Goal: Information Seeking & Learning: Learn about a topic

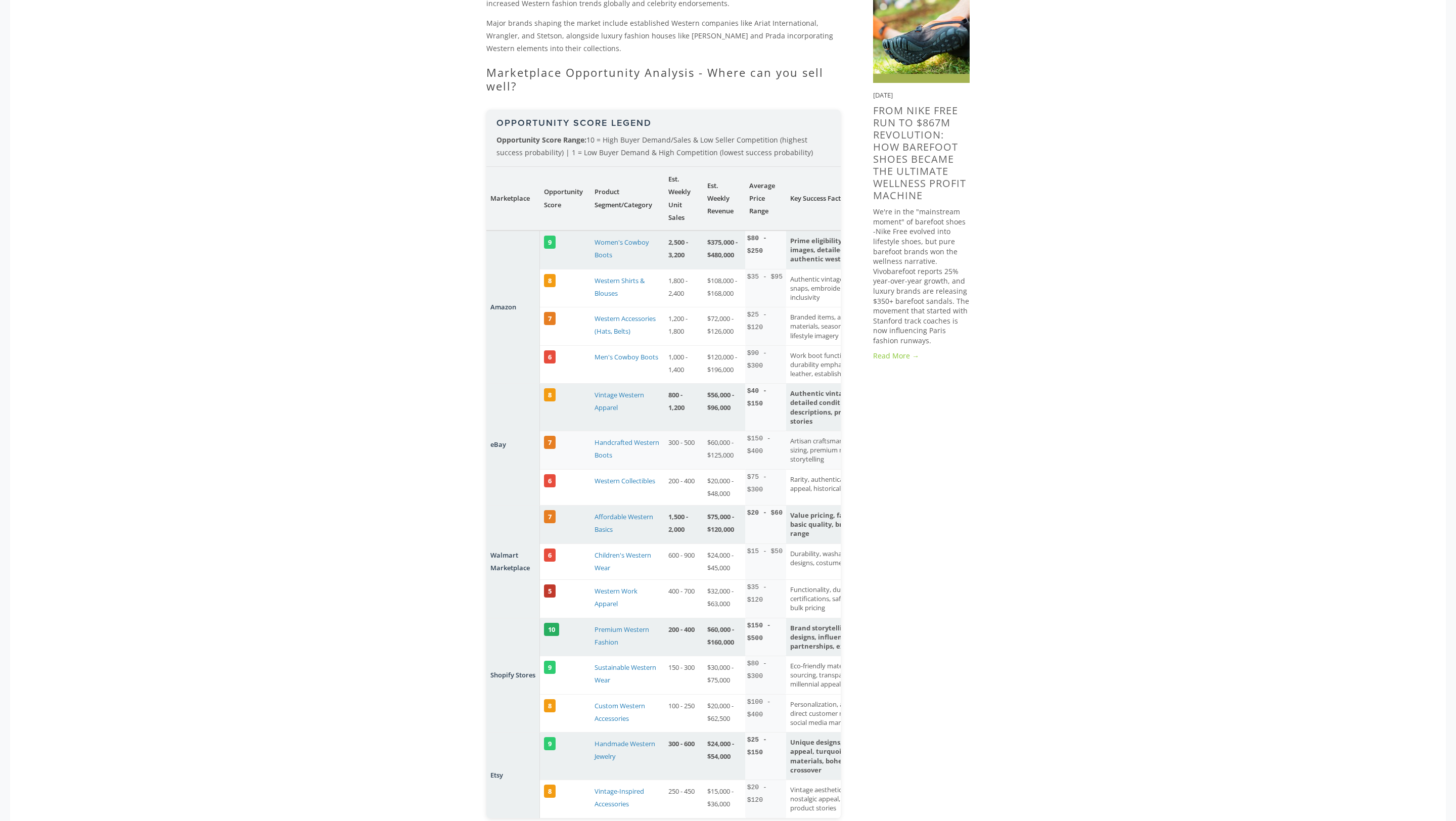
scroll to position [853, 0]
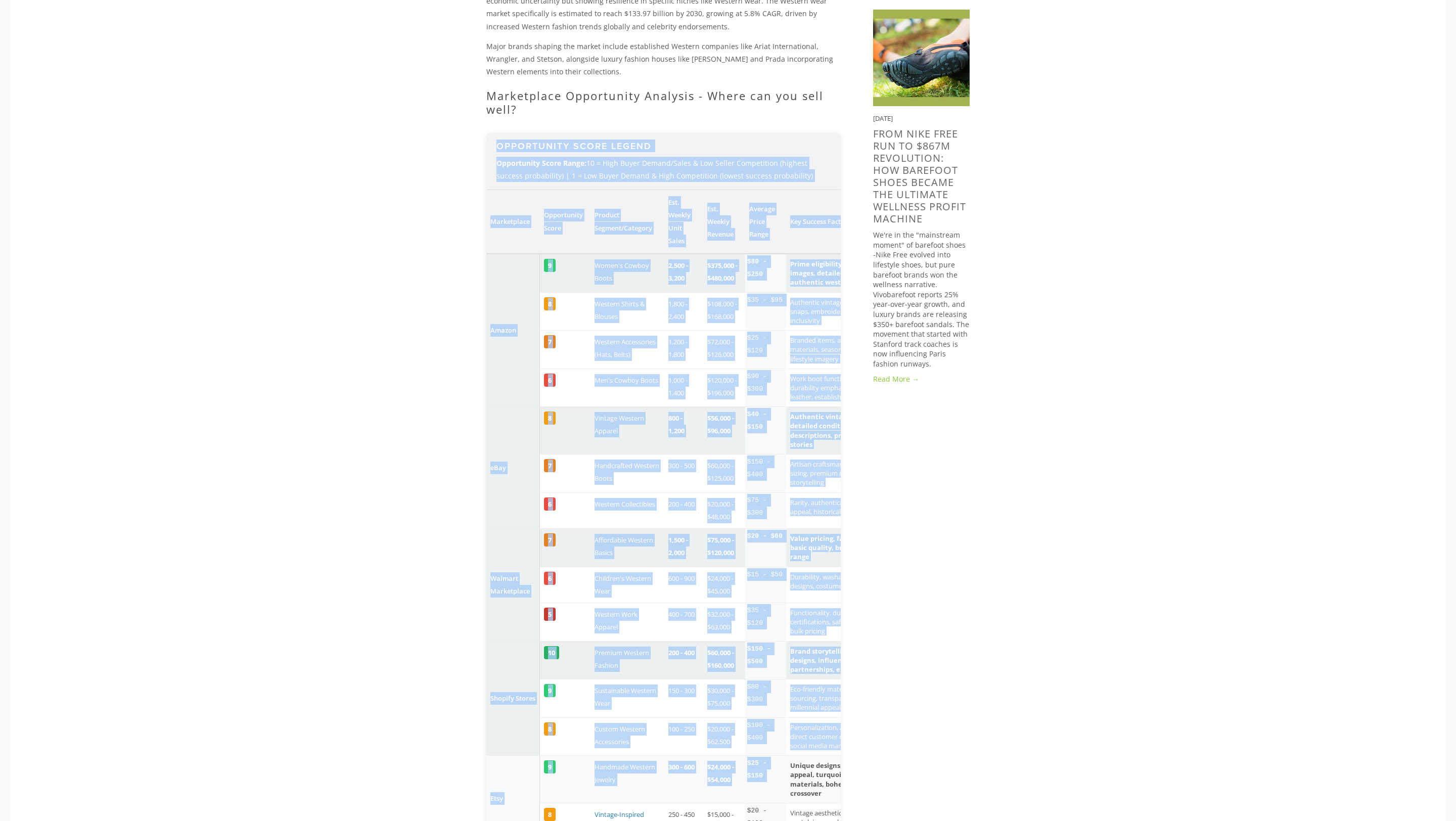
drag, startPoint x: 491, startPoint y: 131, endPoint x: 813, endPoint y: 766, distance: 712.0
click at [813, 766] on div "Opportunity Score Legend Opportunity Score Range: 10 = High Buyer Demand/Sales …" at bounding box center [663, 487] width 354 height 709
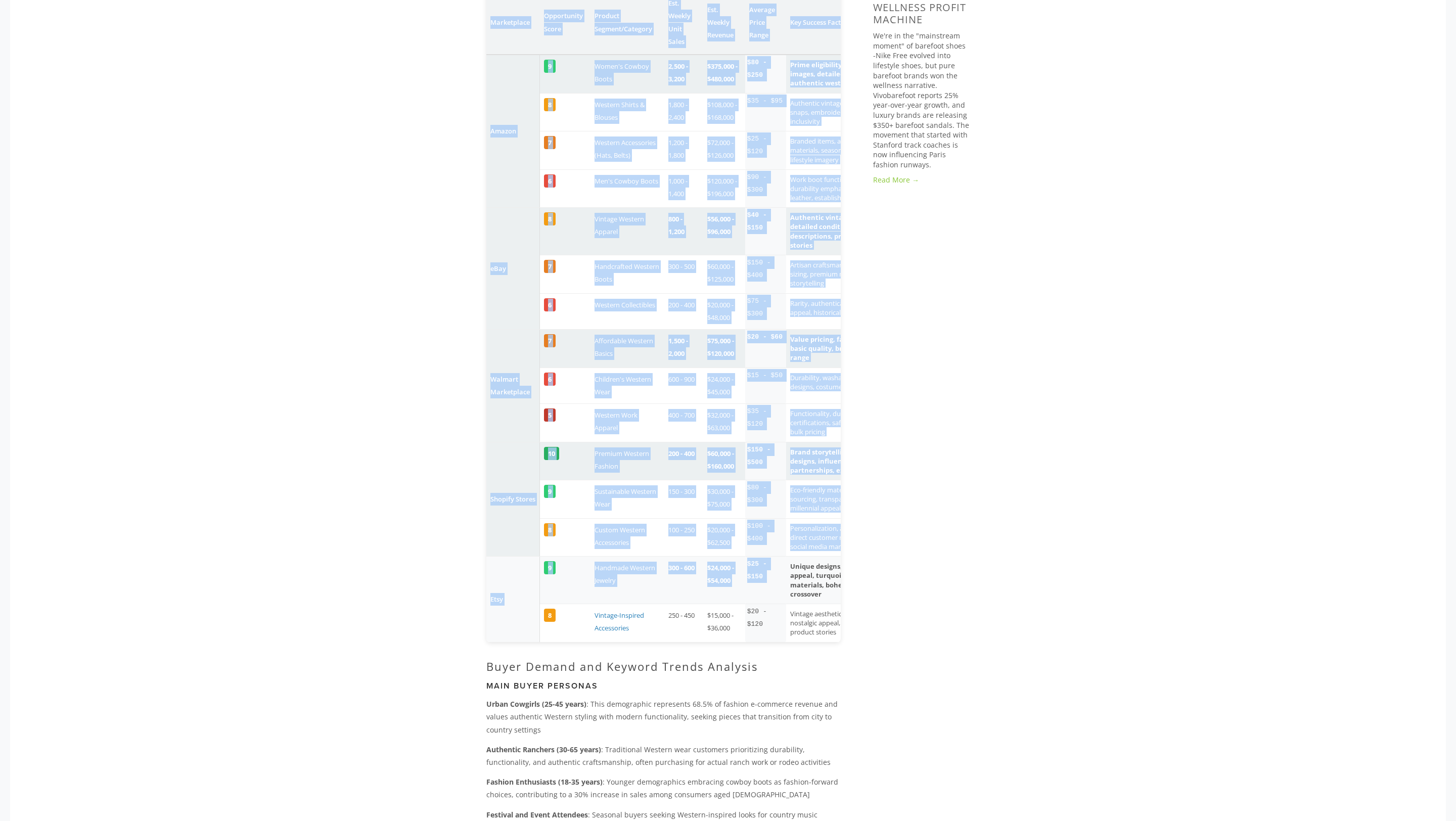
scroll to position [1055, 0]
copy div "Opportunity Score Legend Opportunity Score Range: 10 = High Buyer Demand/Sales …"
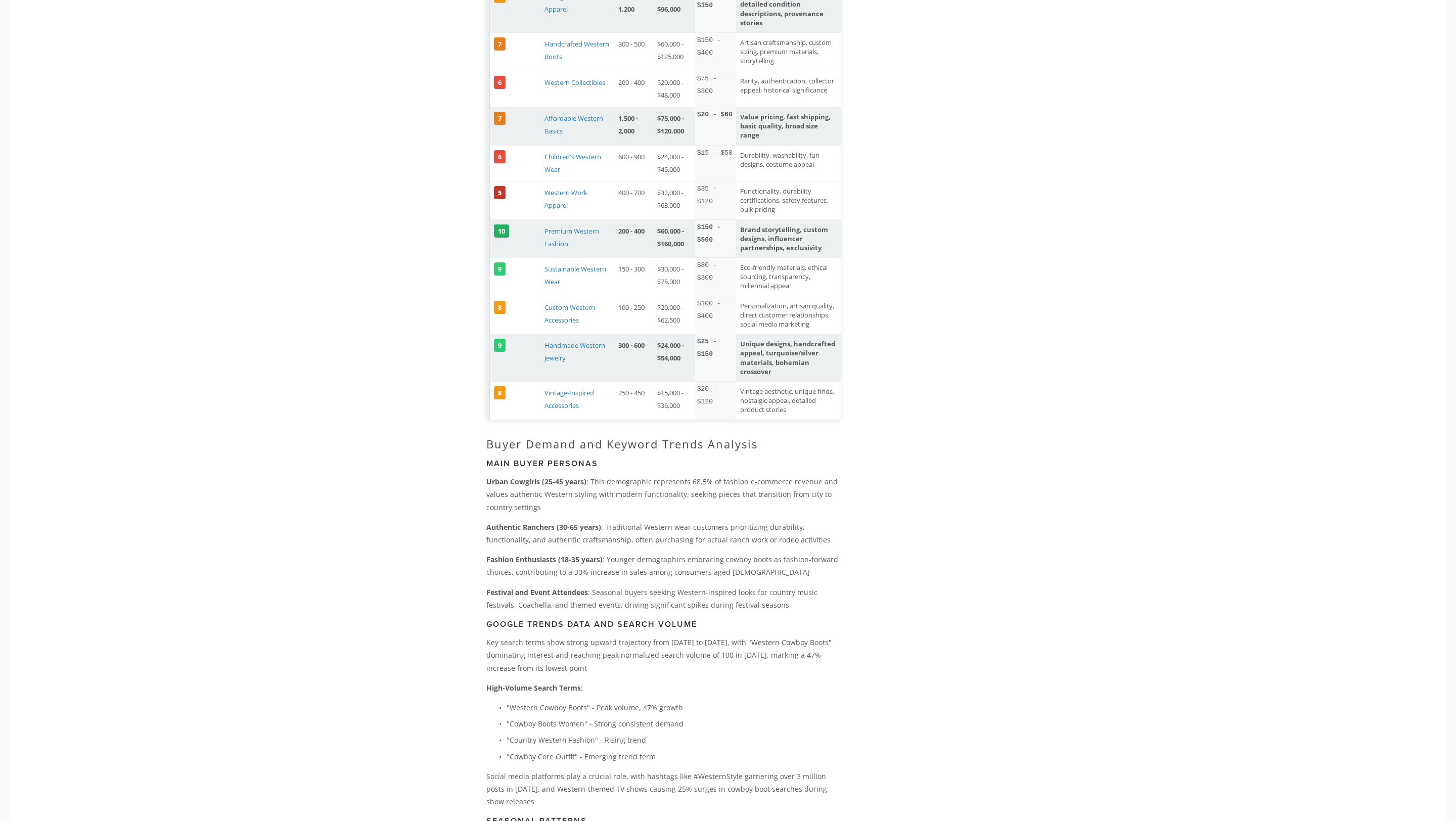
scroll to position [1286, 0]
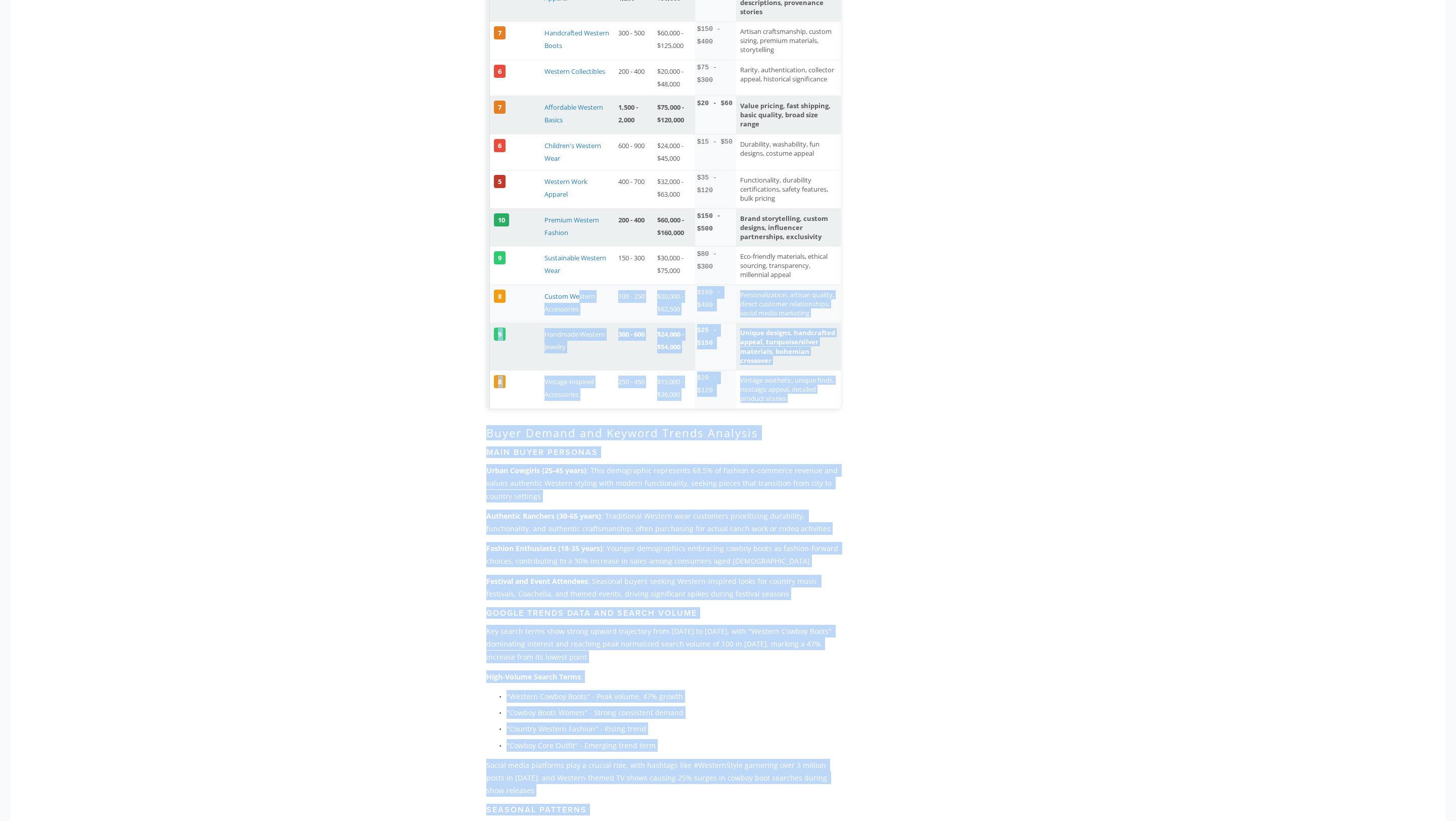
drag, startPoint x: 862, startPoint y: 413, endPoint x: 579, endPoint y: 296, distance: 306.2
click at [579, 296] on td "Custom Western Accessories" at bounding box center [577, 304] width 74 height 38
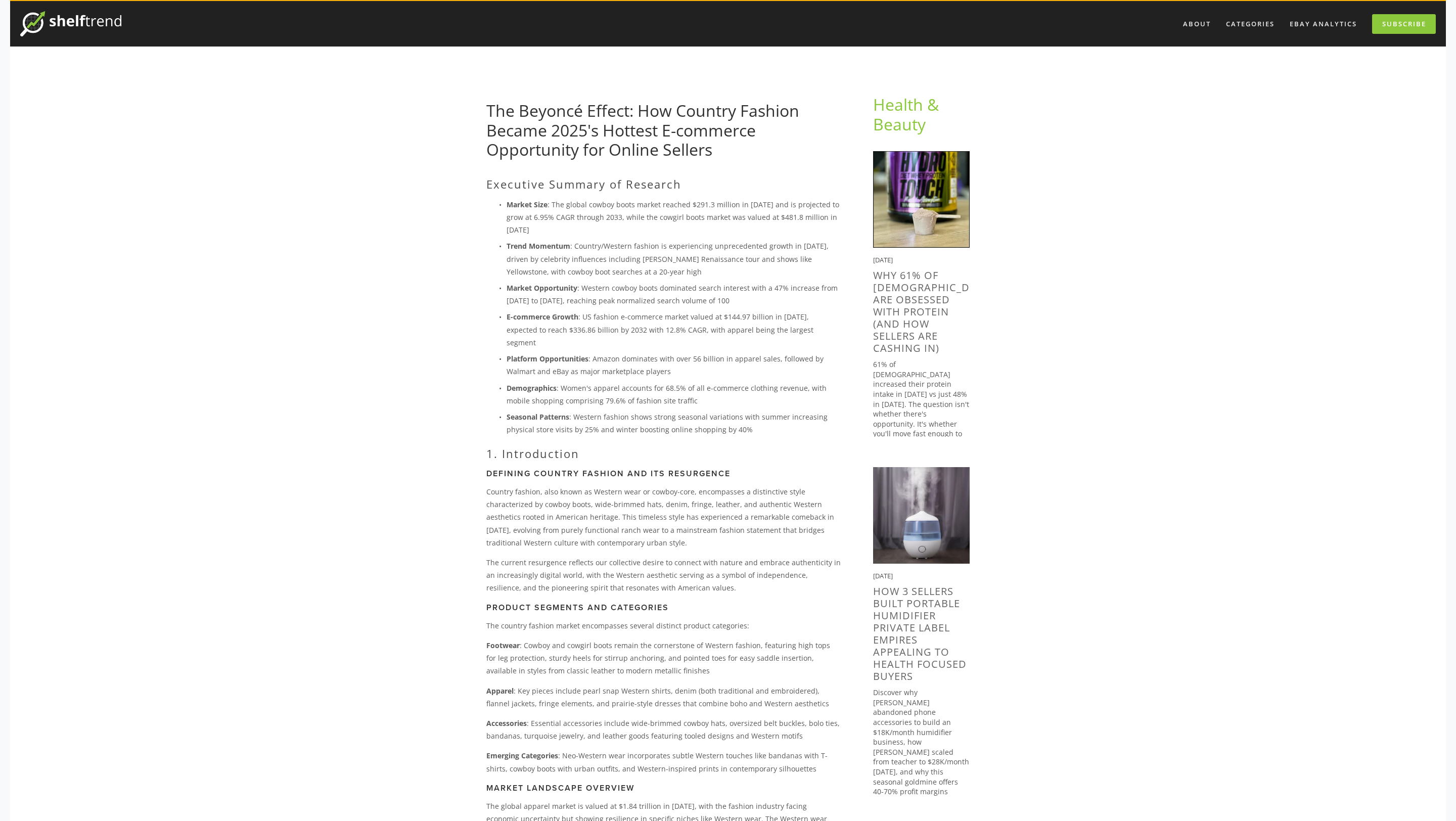
scroll to position [26, 0]
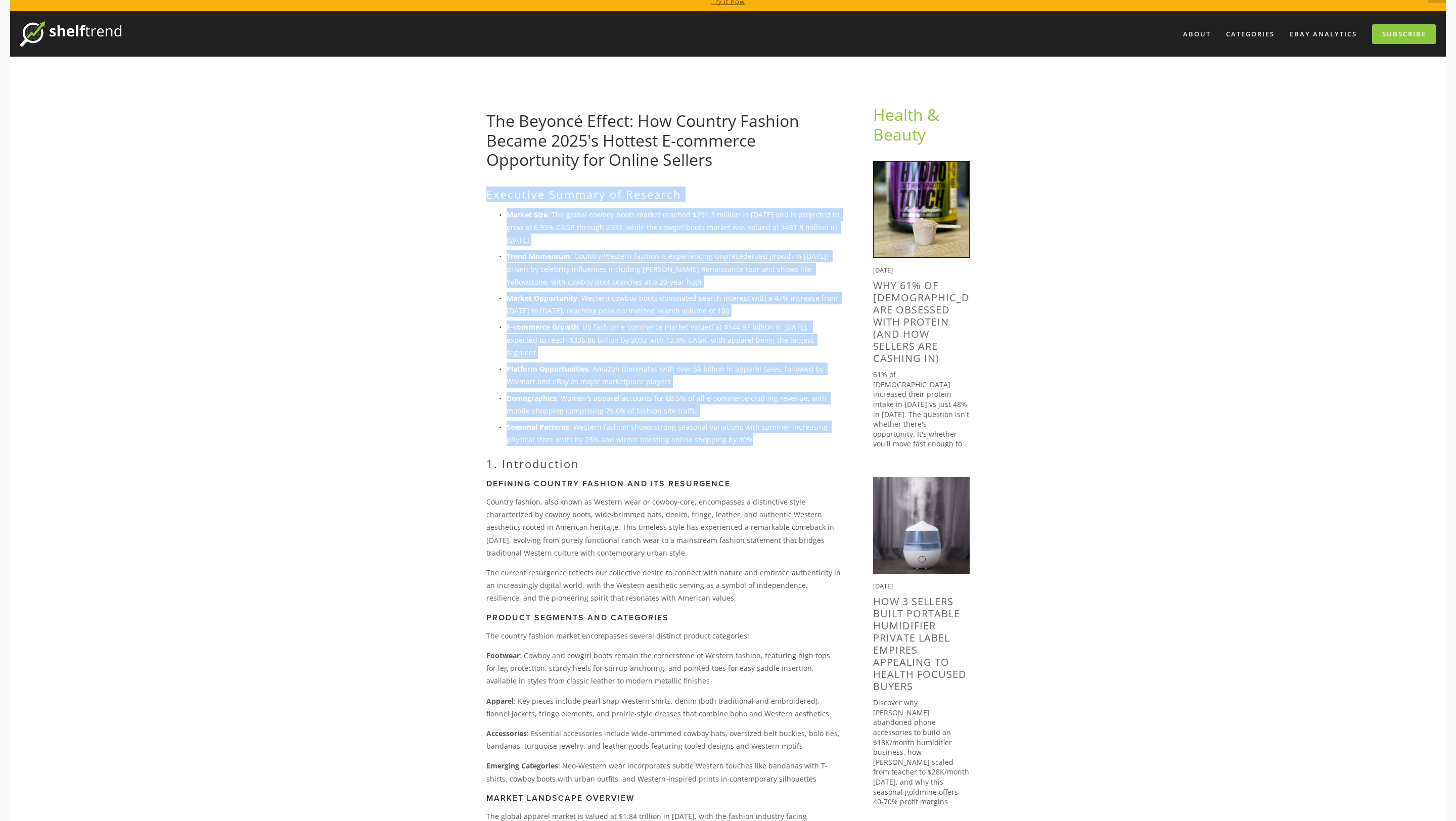
drag, startPoint x: 756, startPoint y: 428, endPoint x: 484, endPoint y: 193, distance: 359.5
click at [484, 193] on div "Executive Summary of Research Market Size : The global cowboy boots market reac…" at bounding box center [663, 570] width 372 height 765
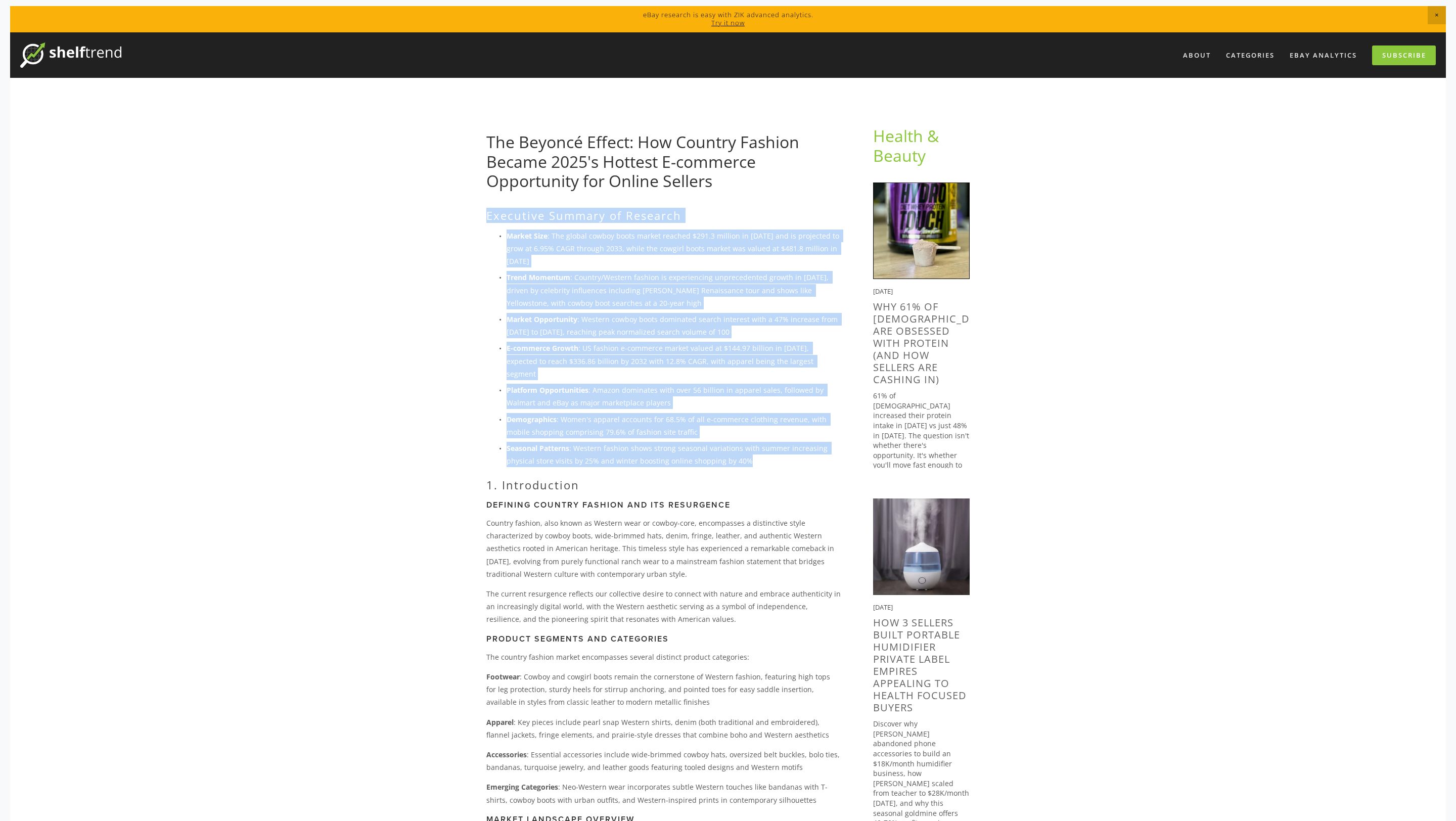
scroll to position [0, 0]
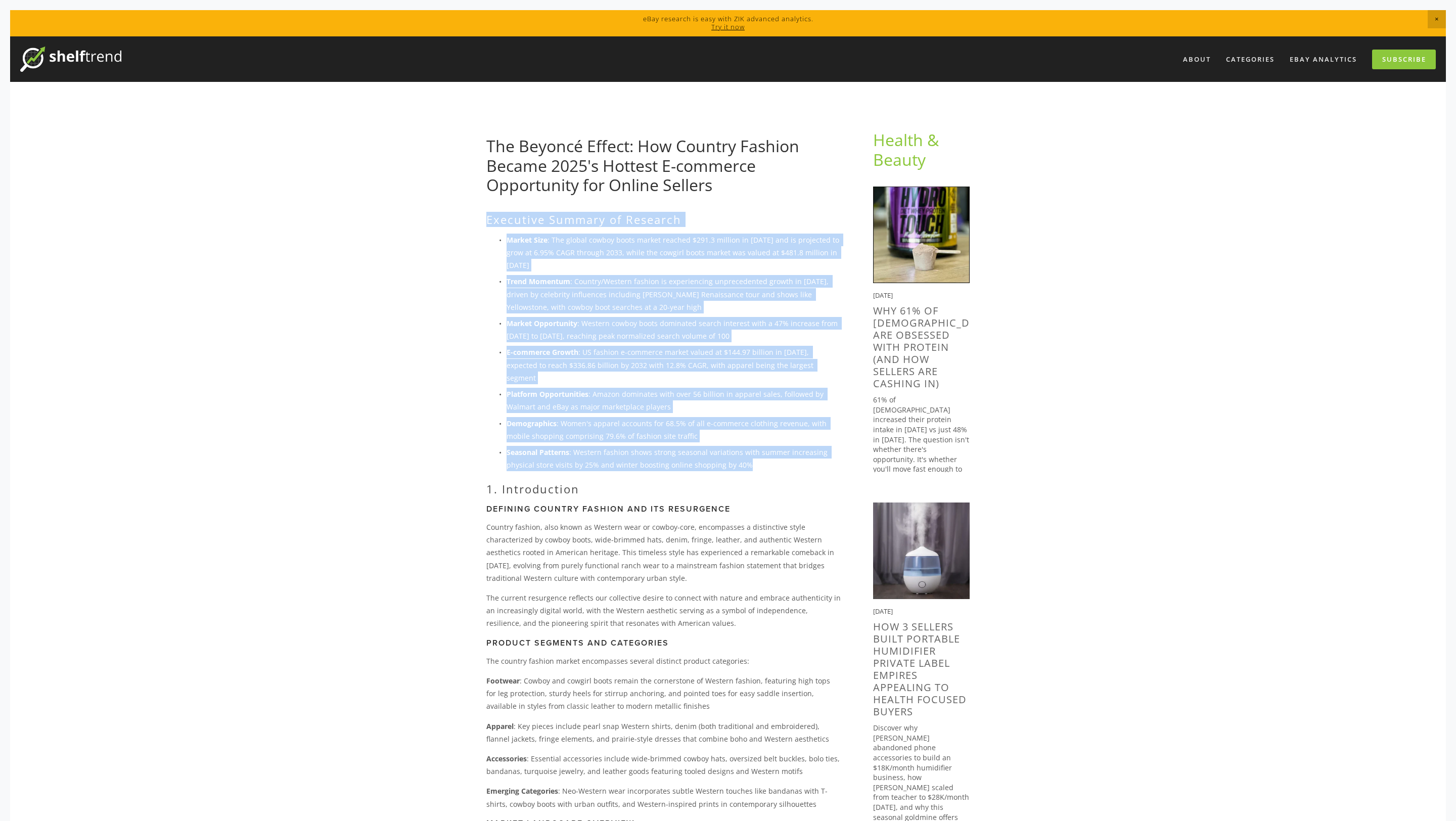
copy div "Loremipsu Dolorsi am Consecte Adipis Elit : Sed doeius tempor incid utlabo etdo…"
